Goal: Information Seeking & Learning: Learn about a topic

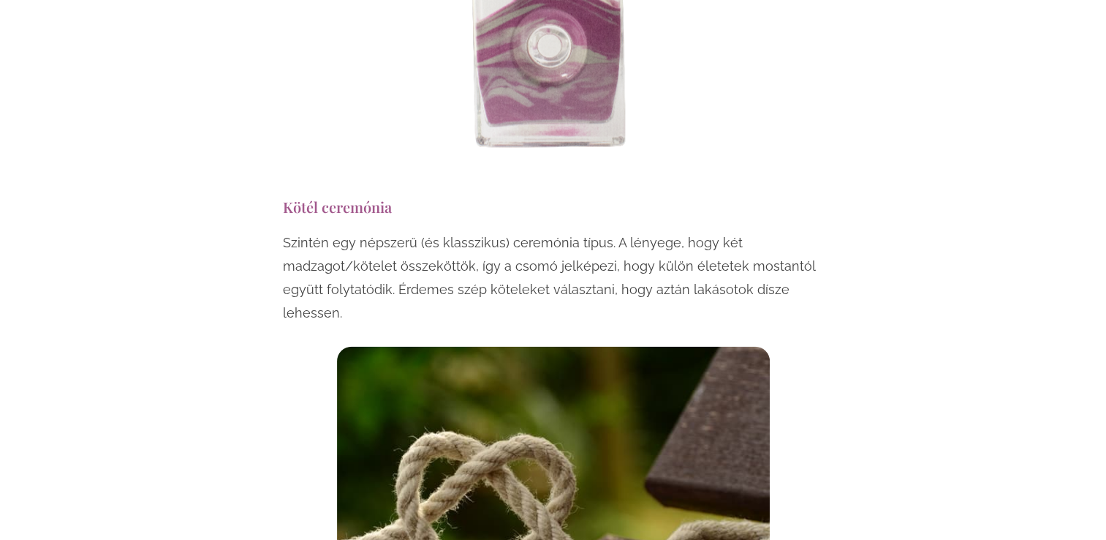
scroll to position [3436, 0]
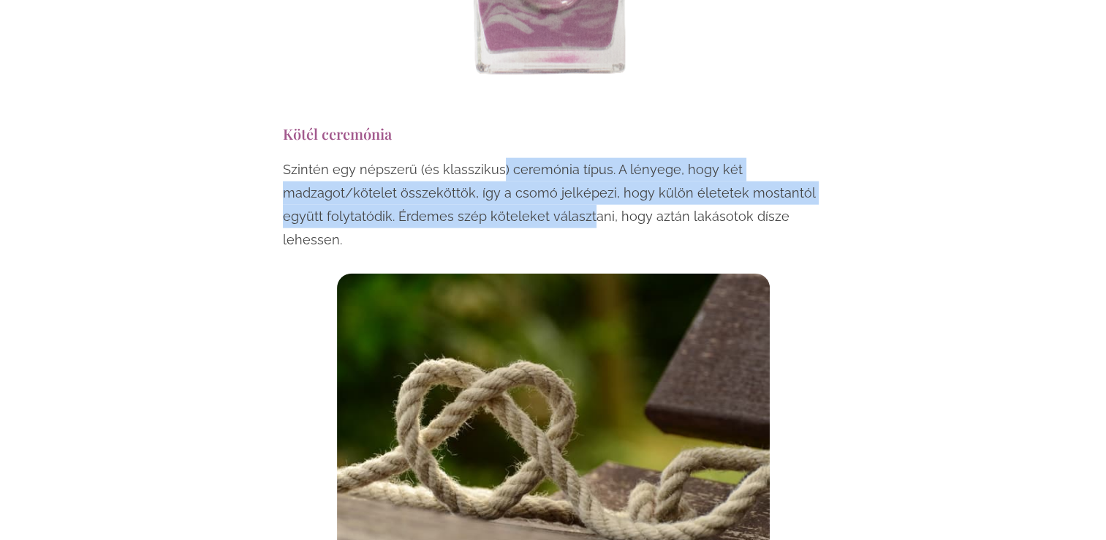
drag, startPoint x: 498, startPoint y: 118, endPoint x: 585, endPoint y: 168, distance: 100.6
click at [585, 168] on p "Szintén egy népszerű (és klasszikus) ceremónia típus. A lényege, hogy két madza…" at bounding box center [553, 205] width 541 height 94
click at [583, 168] on p "Szintén egy népszerű (és klasszikus) ceremónia típus. A lényege, hogy két madza…" at bounding box center [553, 205] width 541 height 94
click at [589, 170] on p "Szintén egy népszerű (és klasszikus) ceremónia típus. A lényege, hogy két madza…" at bounding box center [553, 205] width 541 height 94
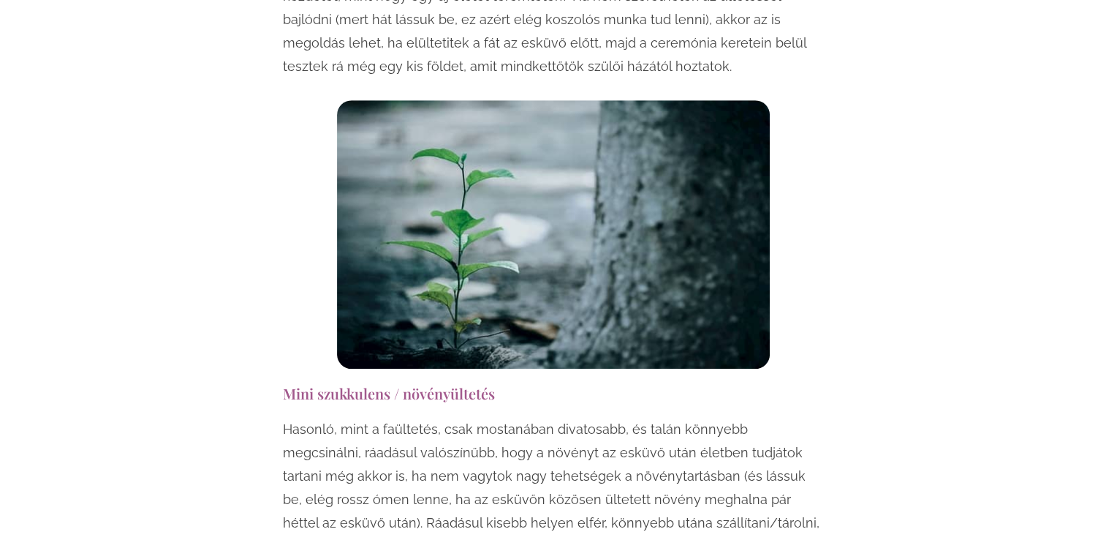
scroll to position [6506, 0]
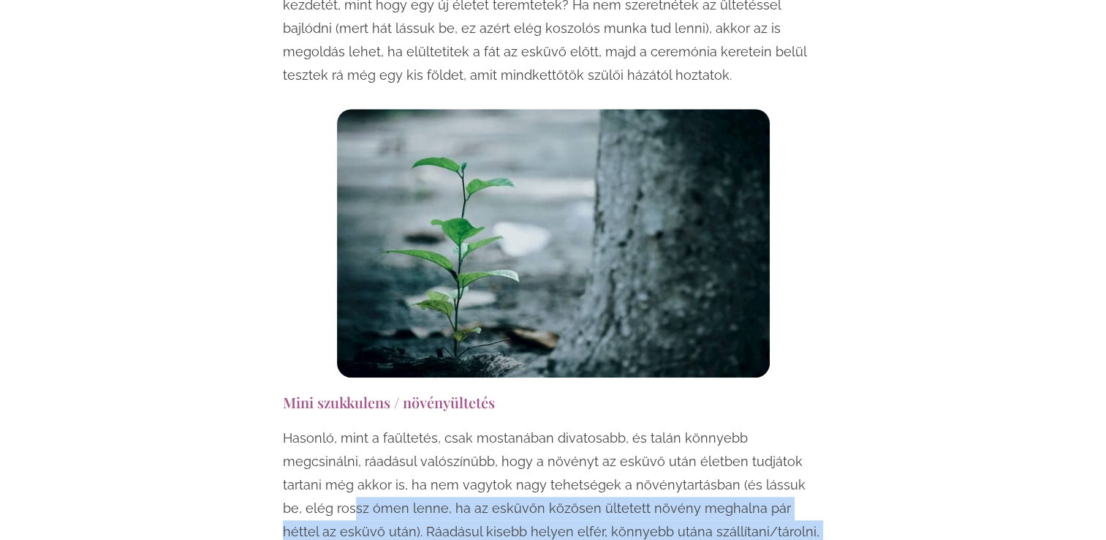
drag, startPoint x: 754, startPoint y: 371, endPoint x: 811, endPoint y: 433, distance: 83.3
click at [811, 433] on p "Hasonló, mint a faültetés, csak mostanában divatosabb, és talán könnyebb megcsi…" at bounding box center [553, 496] width 541 height 140
drag, startPoint x: 811, startPoint y: 433, endPoint x: 707, endPoint y: 412, distance: 105.8
click at [707, 426] on p "Hasonló, mint a faültetés, csak mostanában divatosabb, és talán könnyebb megcsi…" at bounding box center [553, 496] width 541 height 140
click at [640, 426] on p "Hasonló, mint a faültetés, csak mostanában divatosabb, és talán könnyebb megcsi…" at bounding box center [553, 496] width 541 height 140
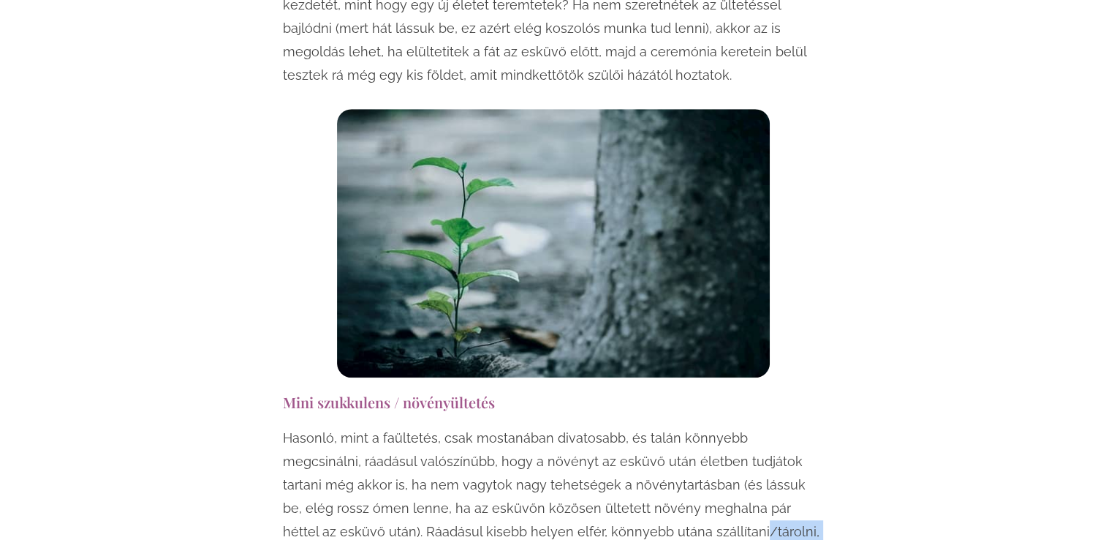
drag, startPoint x: 616, startPoint y: 415, endPoint x: 740, endPoint y: 416, distance: 123.6
click at [740, 426] on p "Hasonló, mint a faültetés, csak mostanában divatosabb, és talán könnyebb megcsi…" at bounding box center [553, 496] width 541 height 140
drag, startPoint x: 740, startPoint y: 416, endPoint x: 599, endPoint y: 393, distance: 142.9
click at [599, 426] on p "Hasonló, mint a faültetés, csak mostanában divatosabb, és talán könnyebb megcsi…" at bounding box center [553, 496] width 541 height 140
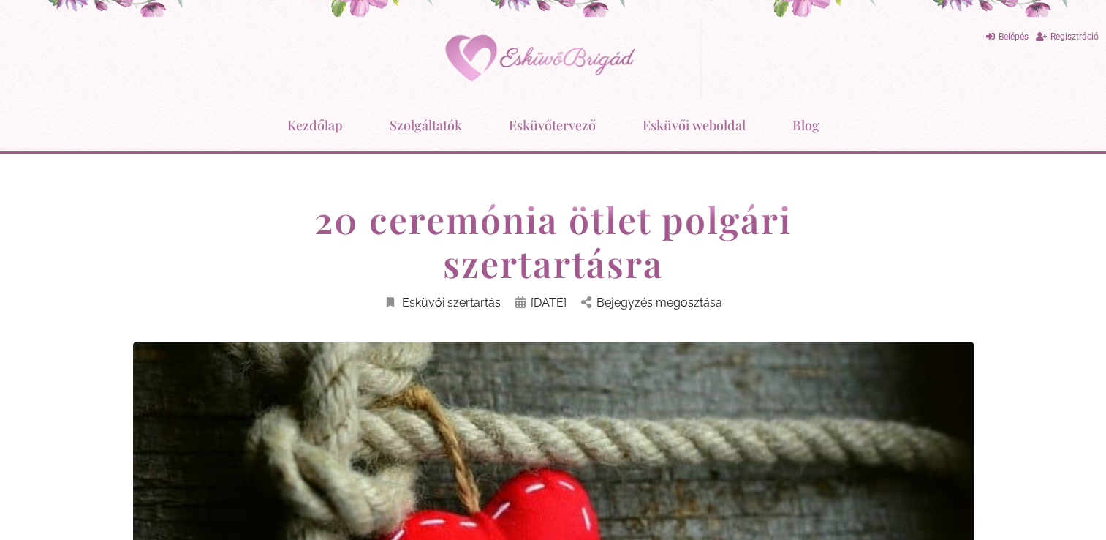
scroll to position [0, 0]
